Goal: Task Accomplishment & Management: Complete application form

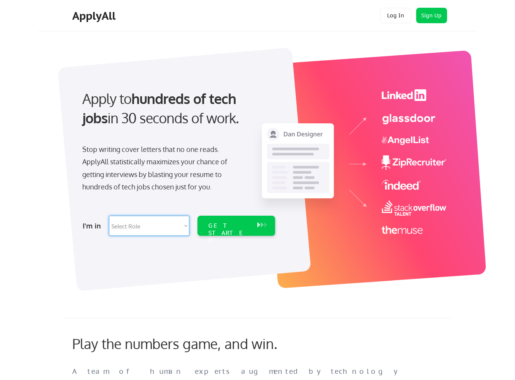
click at [180, 226] on select "Select Role Software Engineering Product Management Customer Success Sales UI/U…" at bounding box center [149, 226] width 80 height 20
select select ""marketing___comms""
click at [109, 216] on select "Select Role Software Engineering Product Management Customer Success Sales UI/U…" at bounding box center [149, 226] width 80 height 20
select select ""marketing___comms""
click at [233, 225] on div "GET STARTED" at bounding box center [228, 233] width 41 height 22
